Goal: Information Seeking & Learning: Learn about a topic

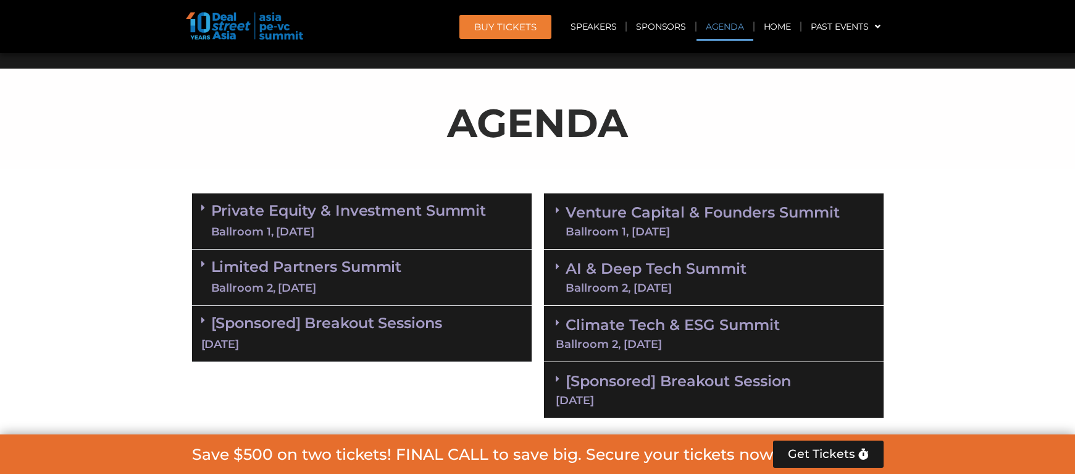
scroll to position [574, 0]
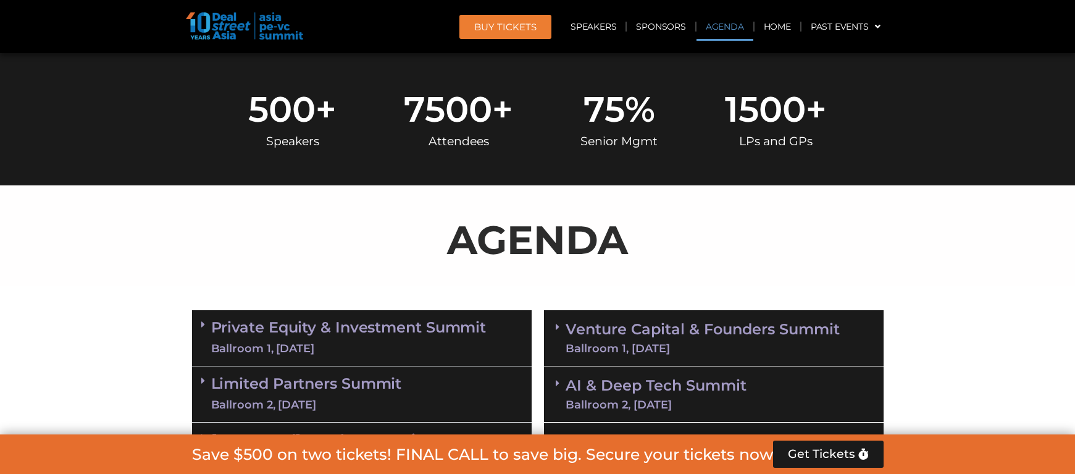
click at [621, 333] on link "Venture Capital & Founders​ Summit Ballroom 1, 11 Sept" at bounding box center [703, 338] width 274 height 32
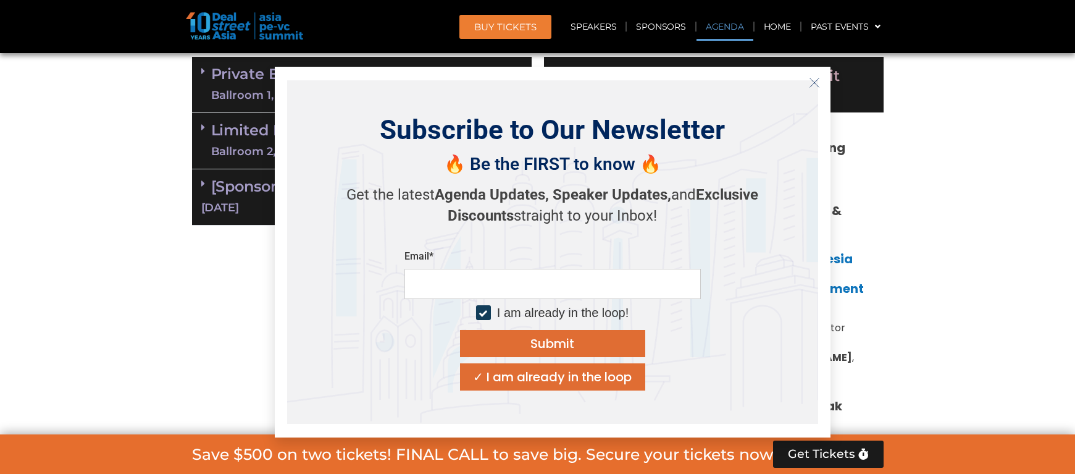
scroll to position [830, 0]
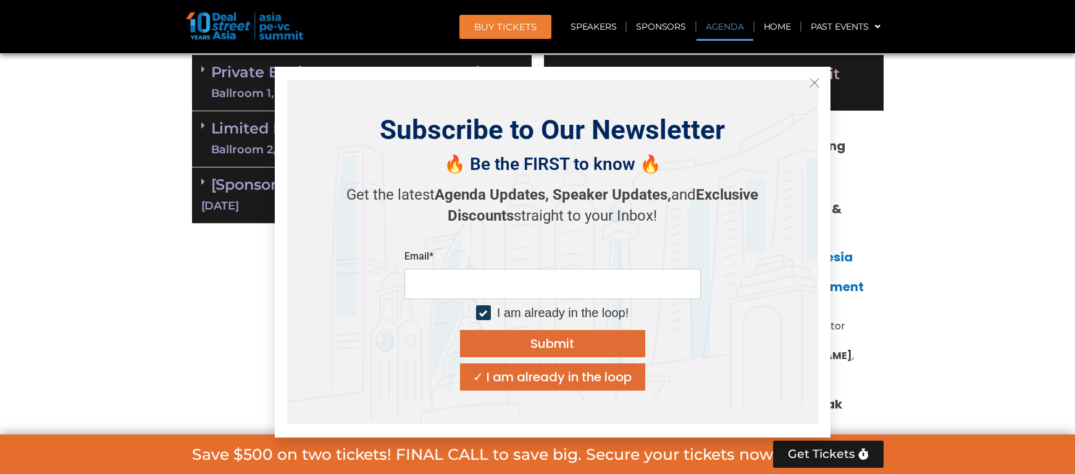
click at [814, 80] on icon "Close" at bounding box center [814, 82] width 11 height 11
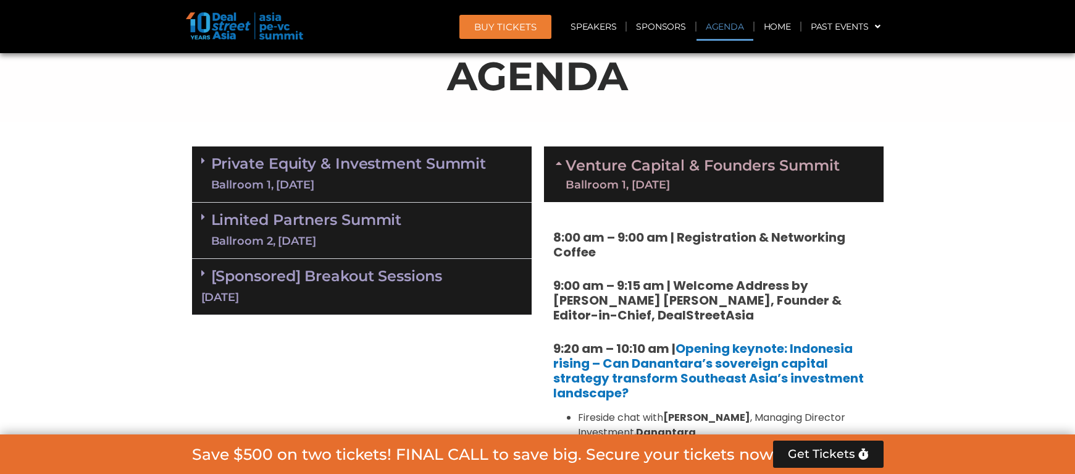
scroll to position [726, 0]
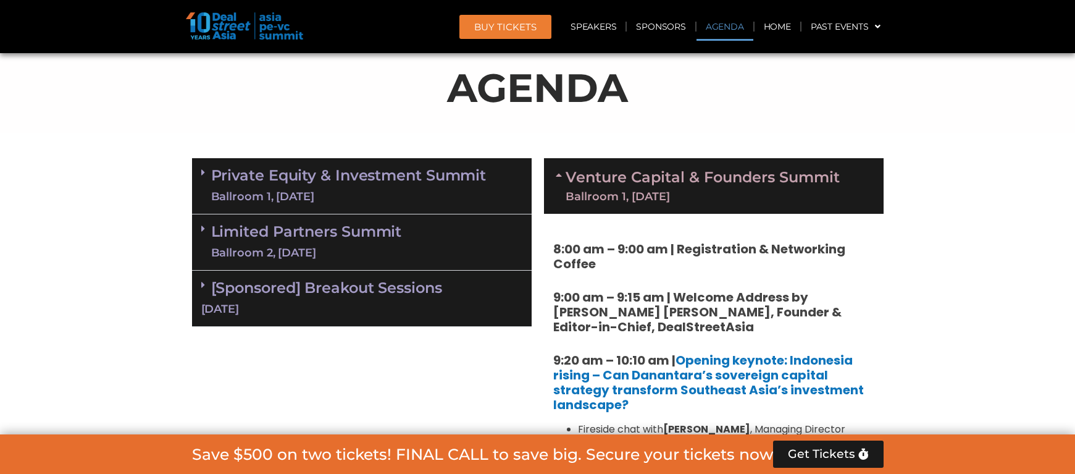
click at [428, 189] on div "Ballroom 1, [DATE]" at bounding box center [349, 196] width 276 height 15
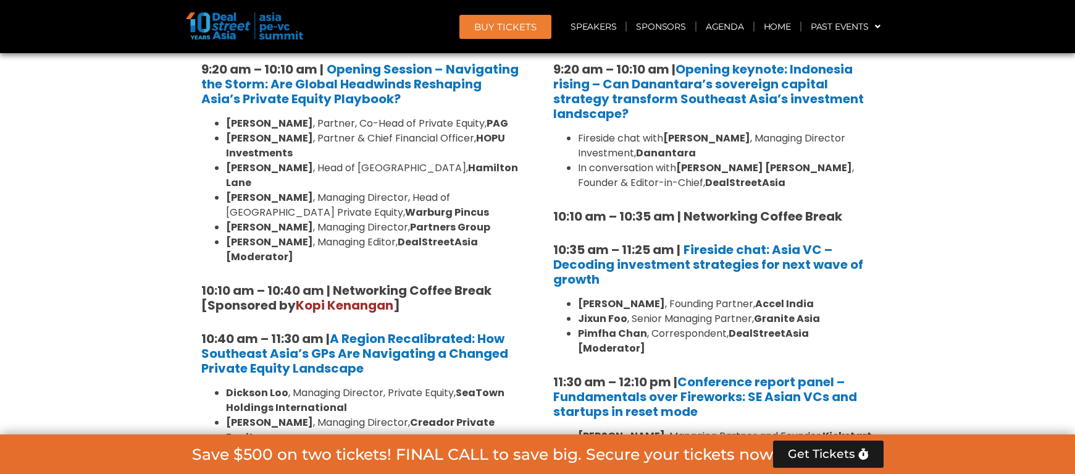
scroll to position [770, 0]
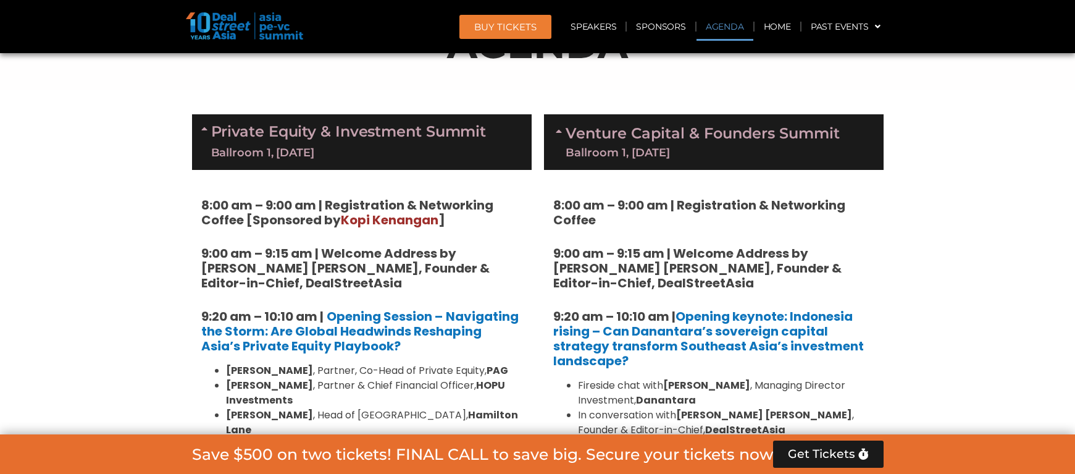
click at [429, 151] on div "Ballroom 1, [DATE]" at bounding box center [349, 152] width 276 height 15
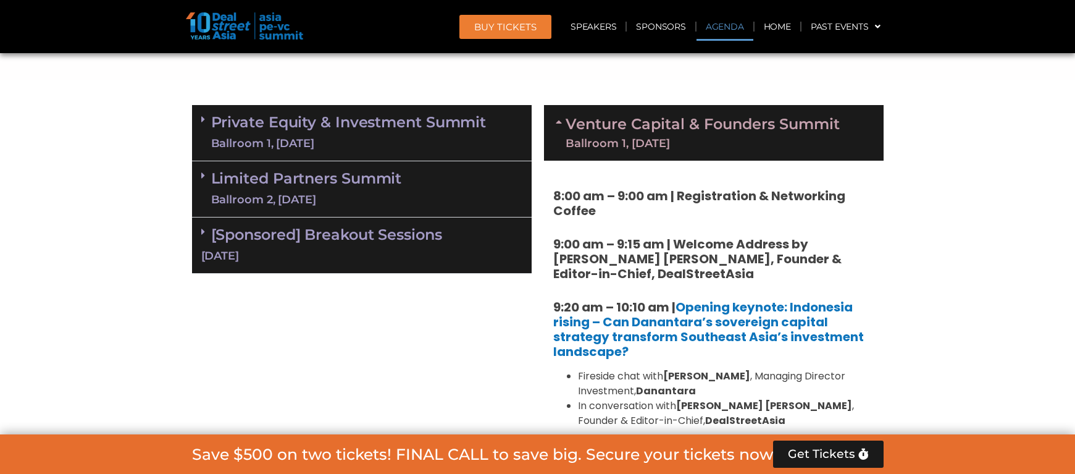
click at [414, 187] on div "Limited Partners Summit Ballroom 2, 10 Sept" at bounding box center [362, 189] width 340 height 56
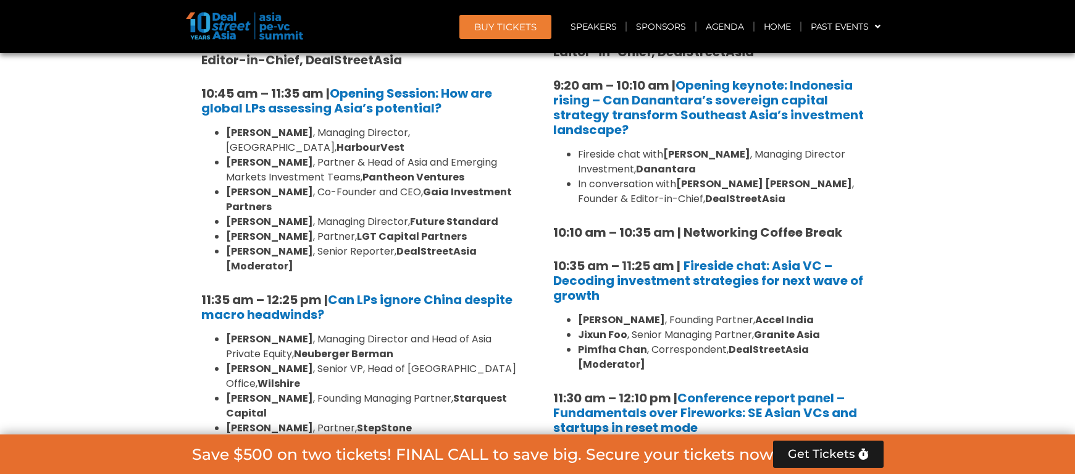
scroll to position [999, 0]
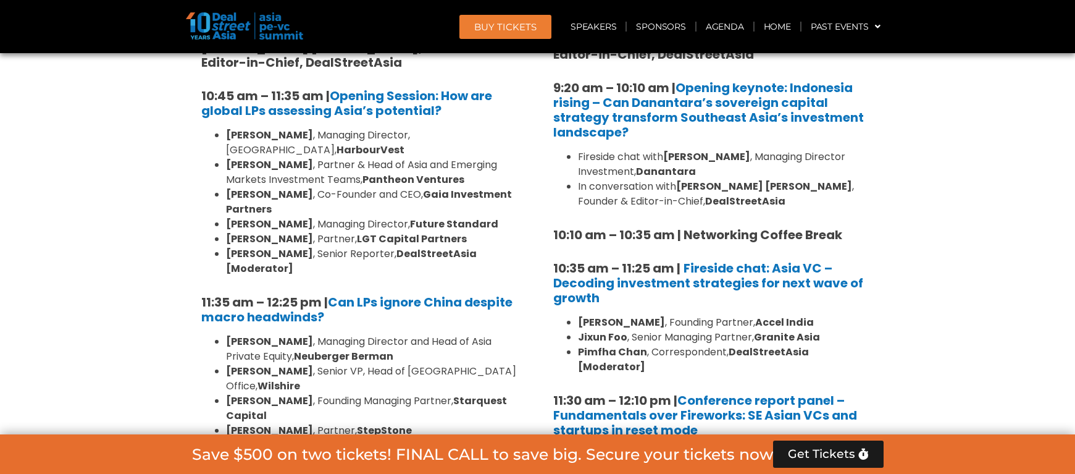
click at [705, 201] on strong "DealStreetAsia" at bounding box center [745, 201] width 80 height 14
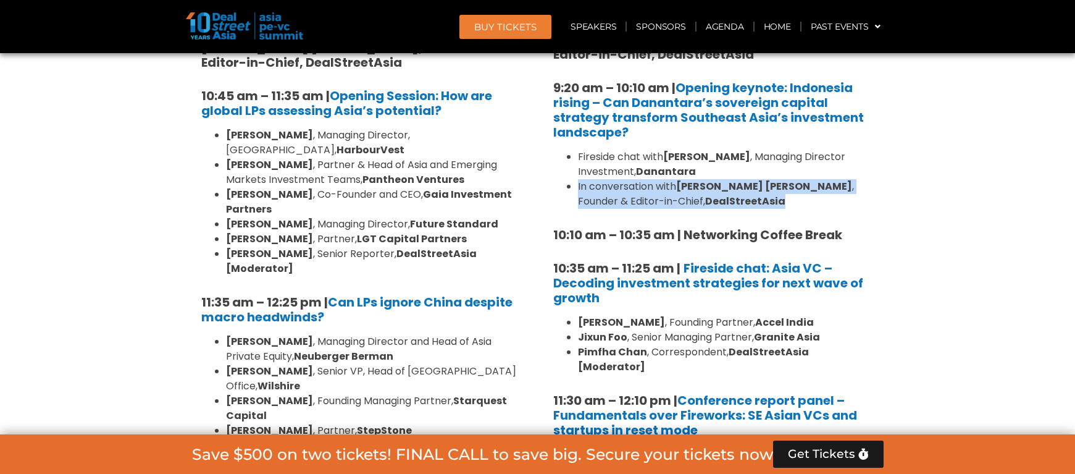
click at [705, 201] on strong "DealStreetAsia" at bounding box center [745, 201] width 80 height 14
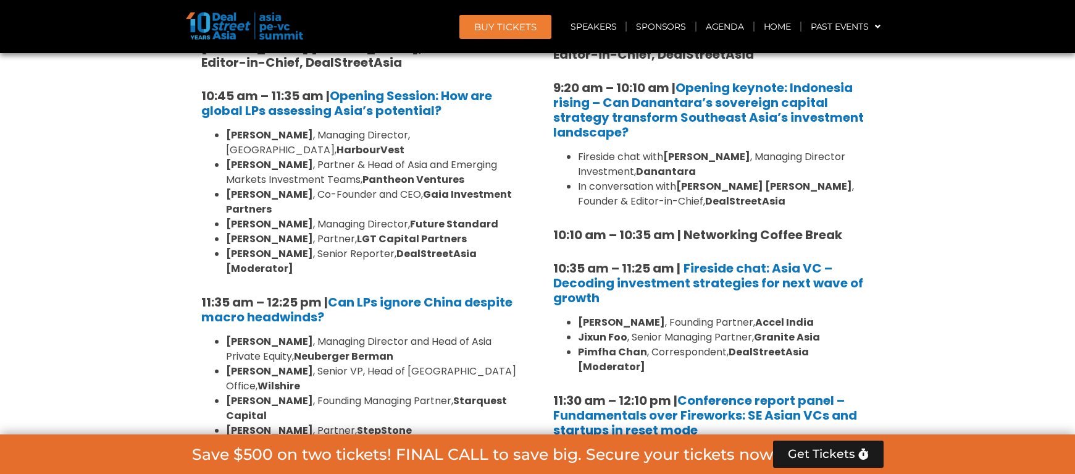
click at [628, 271] on strong "10:35 am – 11:25 am |" at bounding box center [616, 267] width 127 height 17
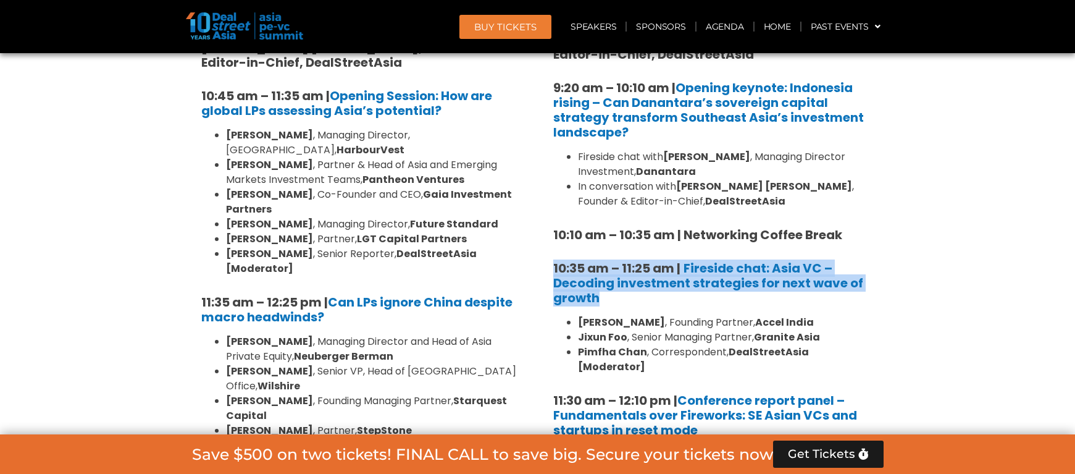
click at [628, 271] on strong "10:35 am – 11:25 am |" at bounding box center [616, 267] width 127 height 17
click at [623, 335] on strong "Jixun Foo" at bounding box center [602, 337] width 49 height 14
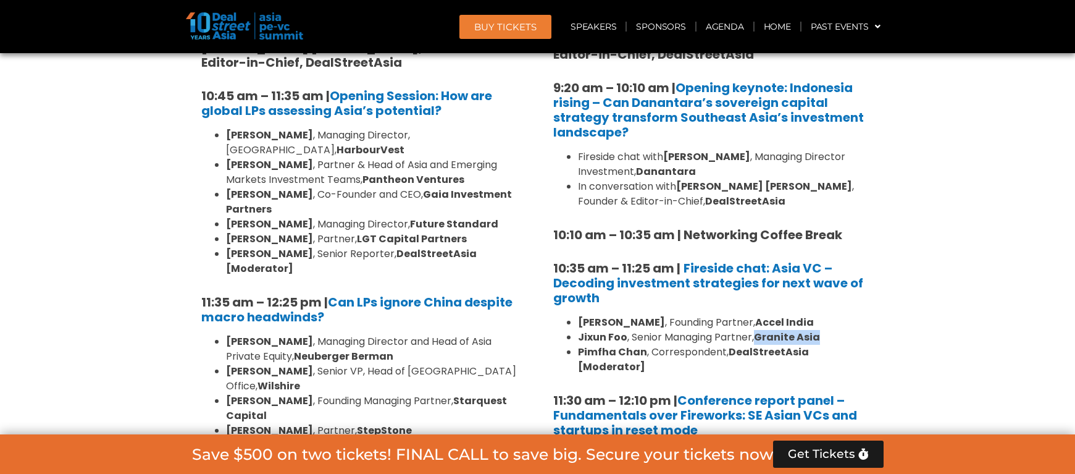
drag, startPoint x: 757, startPoint y: 334, endPoint x: 823, endPoint y: 334, distance: 66.7
click at [823, 334] on li "Jixun Foo , Senior Managing Partner, Granite Asia" at bounding box center [726, 337] width 297 height 15
copy strong "Granite Asia"
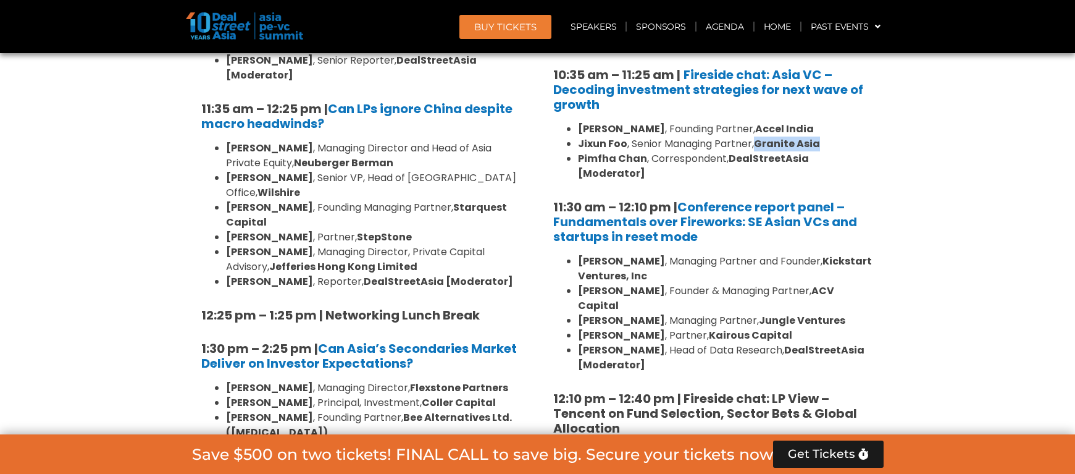
scroll to position [1235, 0]
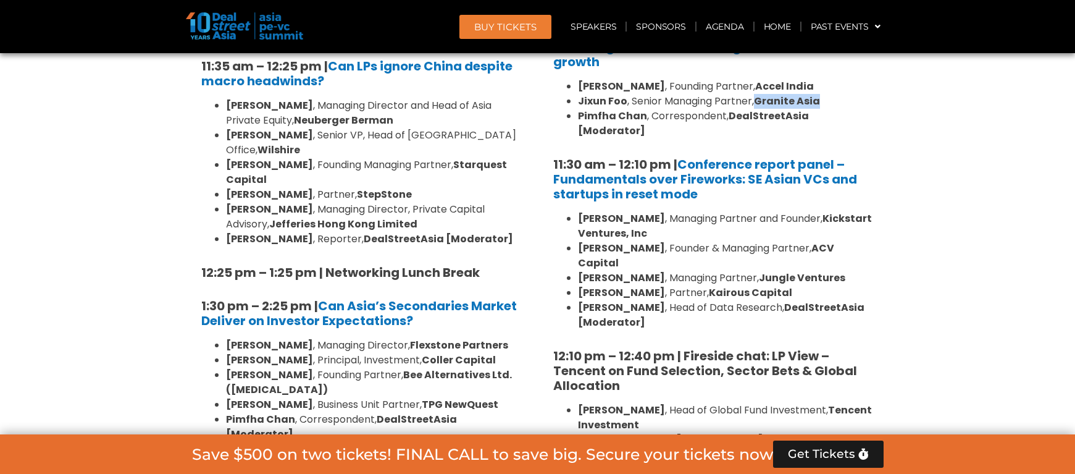
click at [753, 285] on strong "Kairous Capital" at bounding box center [750, 292] width 83 height 14
click at [745, 271] on div at bounding box center [745, 271] width 0 height 0
click at [746, 300] on li "Andi Haswidi , Head of Data Research, DealStreetAsia [Moderator]" at bounding box center [726, 315] width 297 height 30
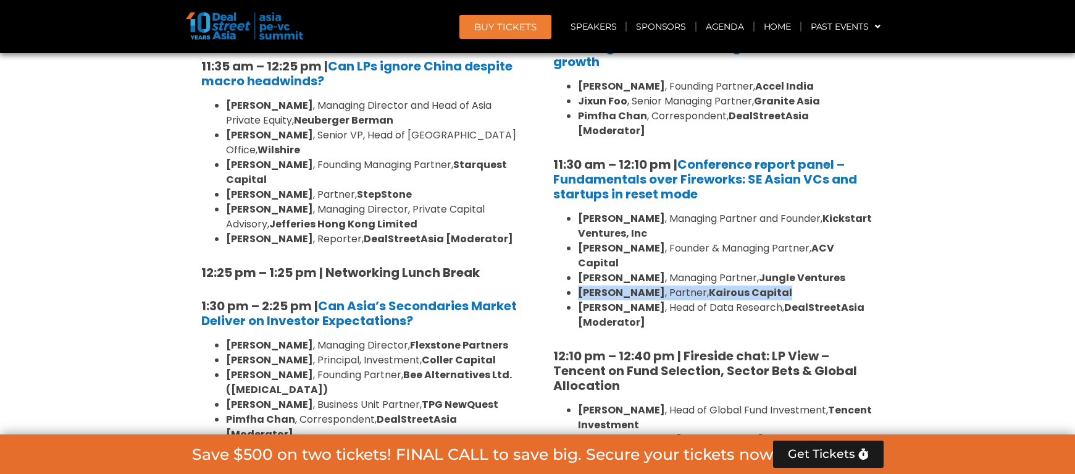
click at [715, 300] on li "Andi Haswidi , Head of Data Research, DealStreetAsia [Moderator]" at bounding box center [726, 315] width 297 height 30
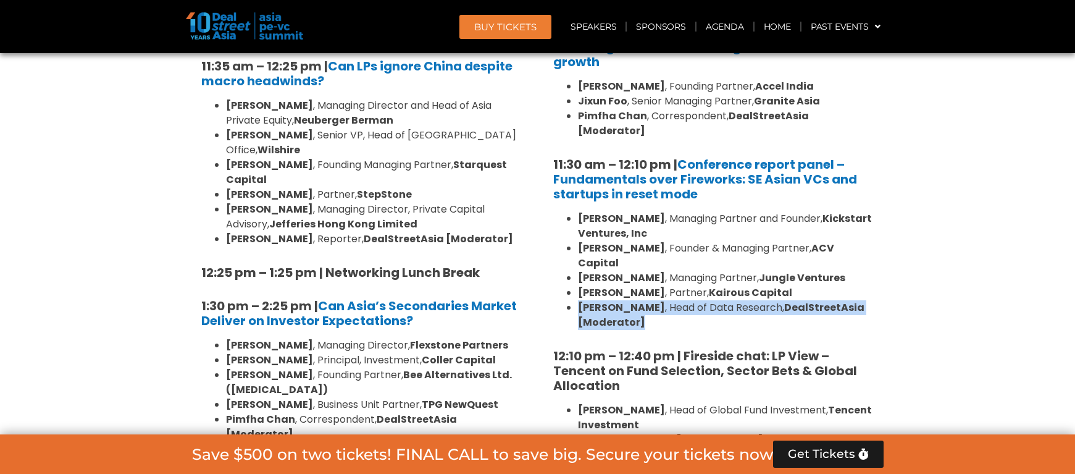
click at [715, 300] on li "Andi Haswidi , Head of Data Research, DealStreetAsia [Moderator]" at bounding box center [726, 315] width 297 height 30
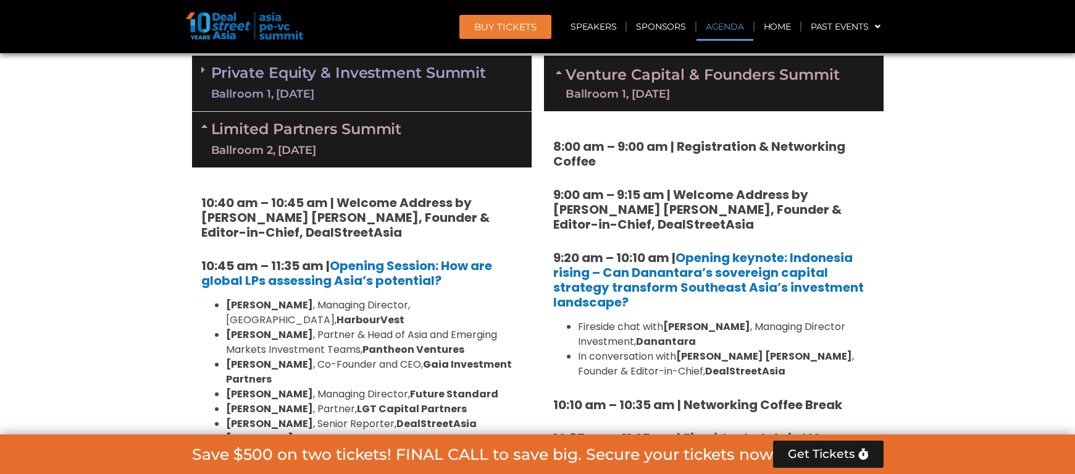
scroll to position [752, 0]
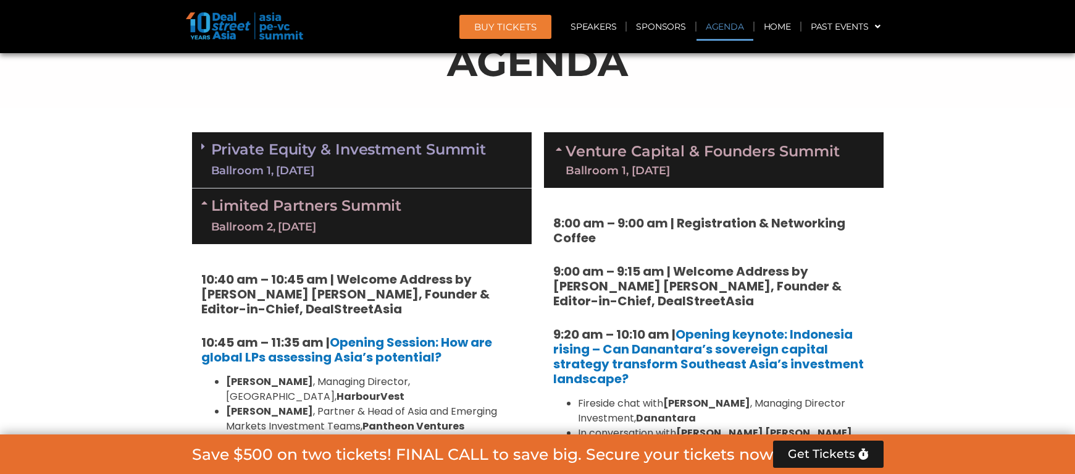
click at [682, 163] on link "Venture Capital & Founders​ Summit Ballroom 1, 11 Sept" at bounding box center [703, 160] width 274 height 32
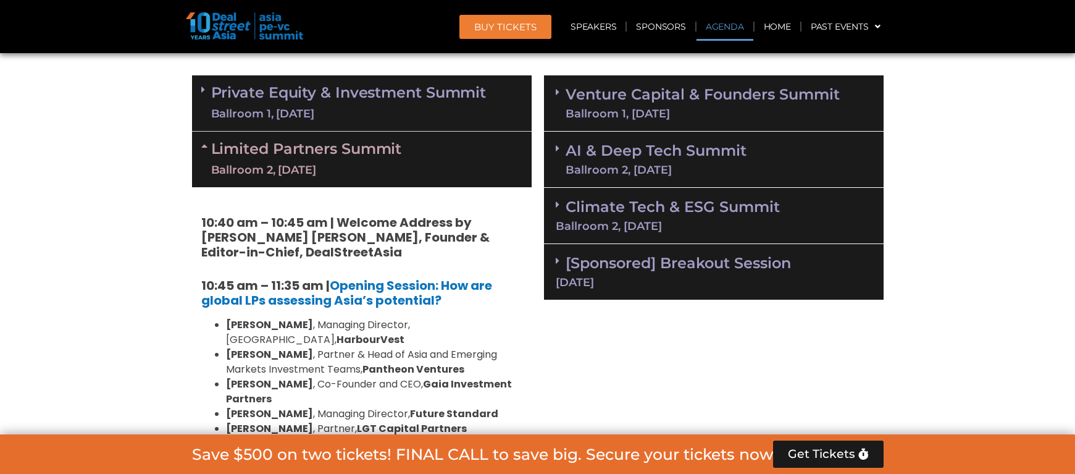
scroll to position [825, 0]
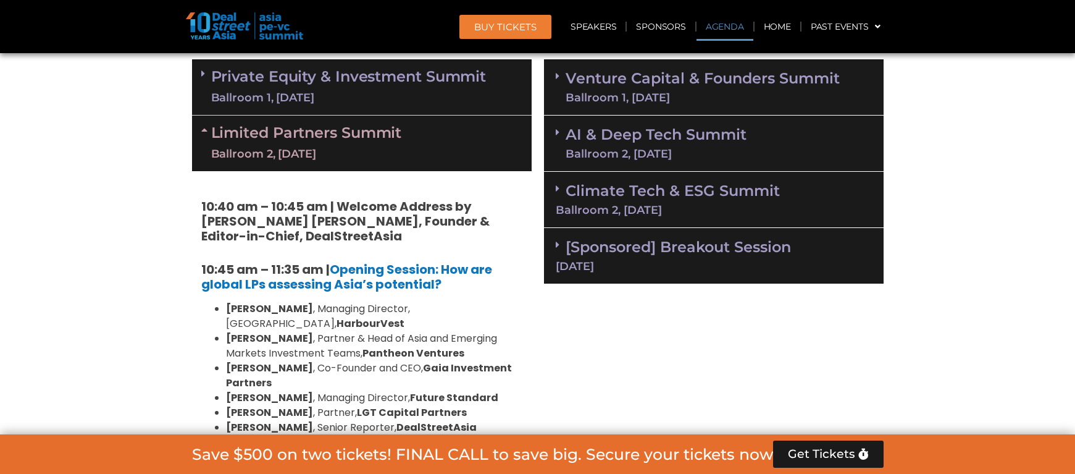
click at [679, 145] on link "AI & Deep Tech Summit Ballroom 2, [DATE]" at bounding box center [656, 143] width 181 height 32
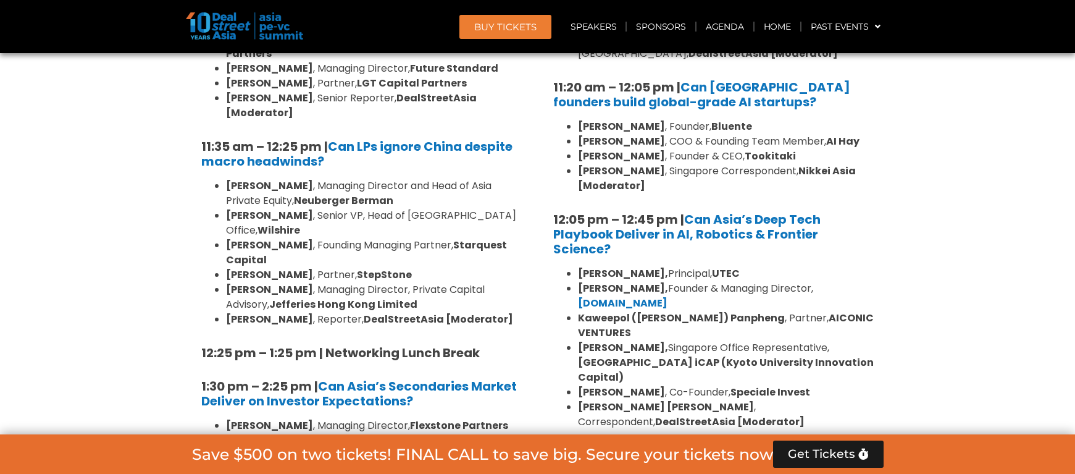
scroll to position [1148, 0]
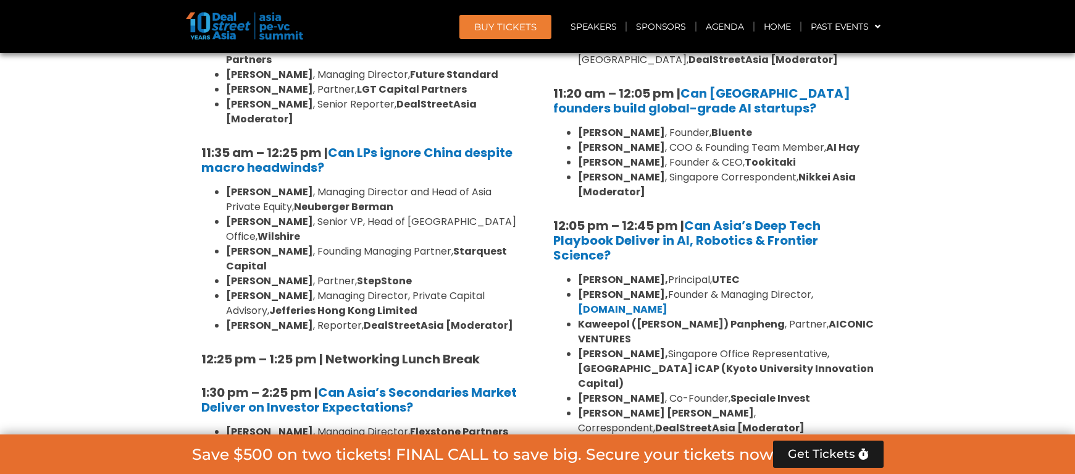
click at [715, 277] on b "UTEC" at bounding box center [726, 279] width 28 height 14
click at [701, 317] on strong "Kaweepol ([PERSON_NAME]) Panpheng" at bounding box center [681, 324] width 207 height 14
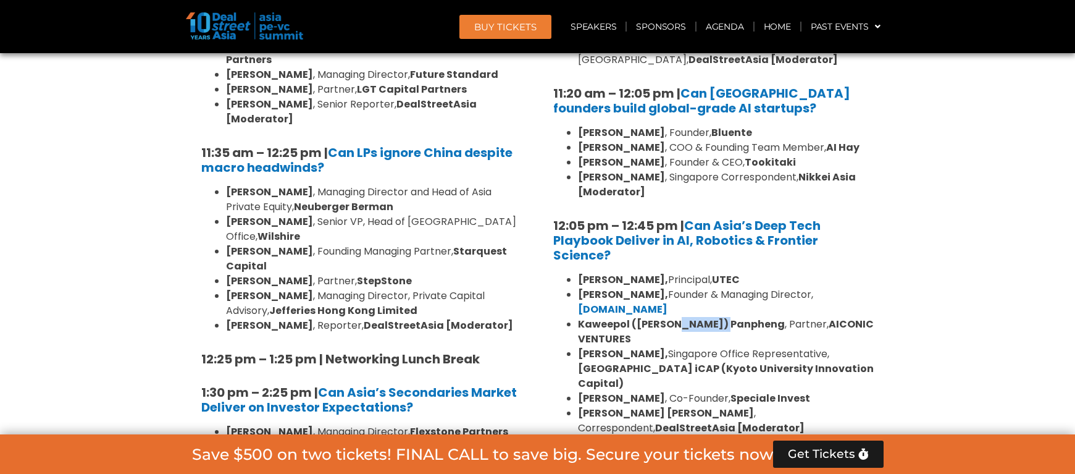
click at [701, 317] on strong "Kaweepol ([PERSON_NAME]) Panpheng" at bounding box center [681, 324] width 207 height 14
click at [694, 347] on li "Raymond Woo, Singapore Office Representative, Kyoto University & Kyoto iCAP (Ky…" at bounding box center [726, 369] width 297 height 44
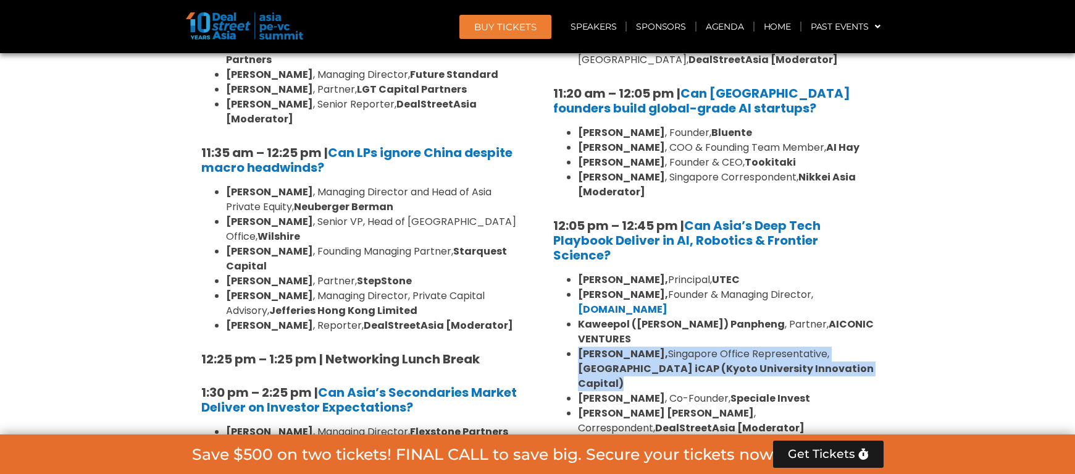
click at [689, 358] on li "Raymond Woo, Singapore Office Representative, Kyoto University & Kyoto iCAP (Ky…" at bounding box center [726, 369] width 297 height 44
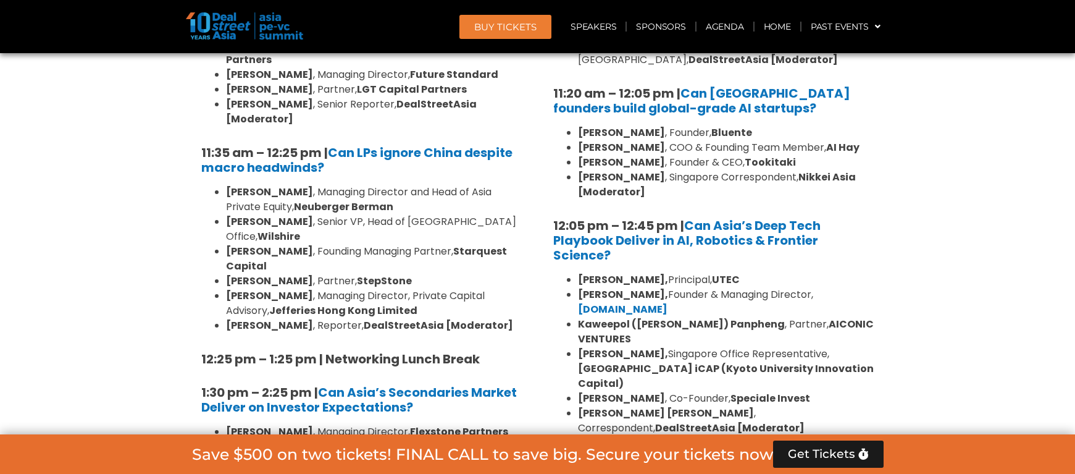
click at [689, 358] on li "Raymond Woo, Singapore Office Representative, Kyoto University & Kyoto iCAP (Ky…" at bounding box center [726, 369] width 297 height 44
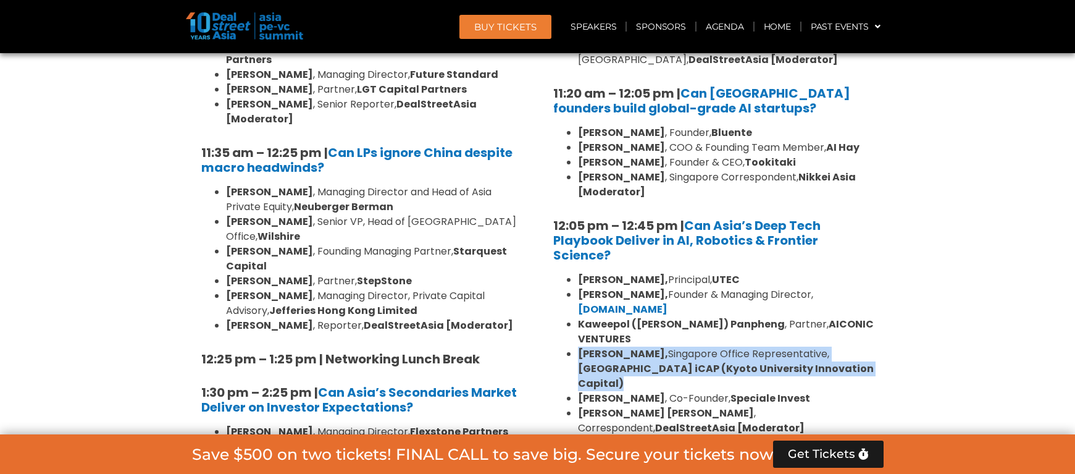
click at [692, 361] on b "[GEOGRAPHIC_DATA] iCAP (Kyoto University Innovation Capital)" at bounding box center [726, 375] width 296 height 29
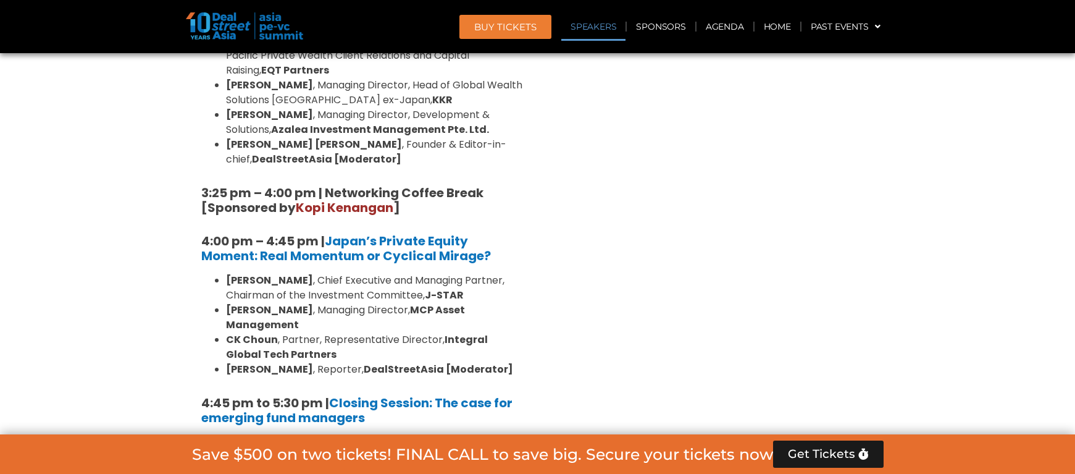
scroll to position [2020, 0]
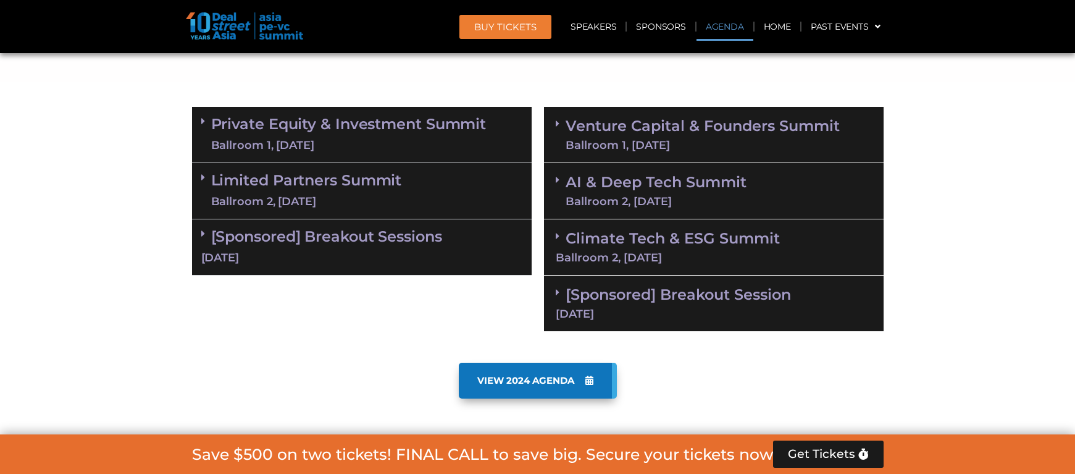
scroll to position [792, 0]
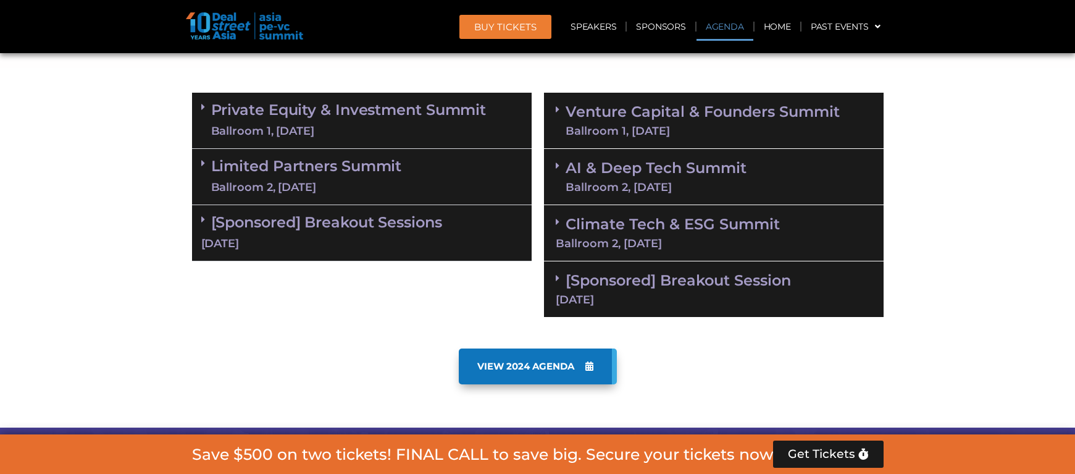
click at [668, 167] on link "AI & Deep Tech Summit Ballroom 2, [DATE]" at bounding box center [656, 177] width 181 height 32
